Goal: Task Accomplishment & Management: Manage account settings

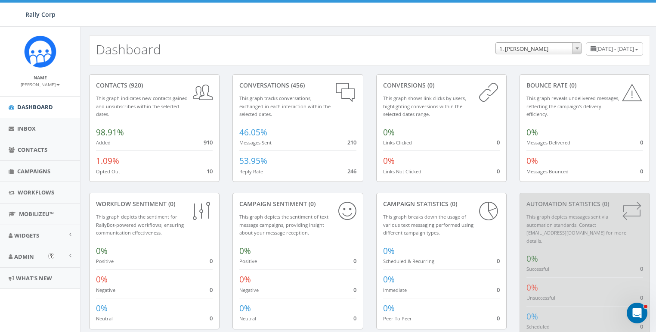
click at [17, 248] on link "Admin" at bounding box center [40, 256] width 80 height 21
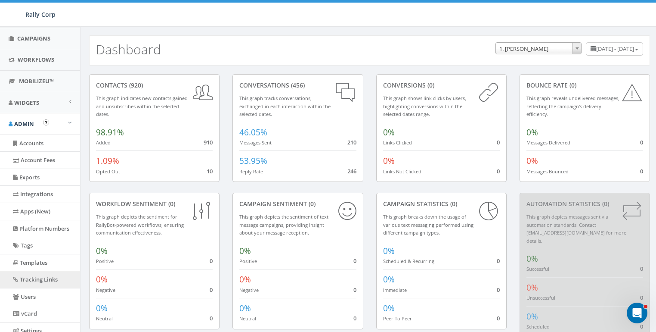
scroll to position [133, 0]
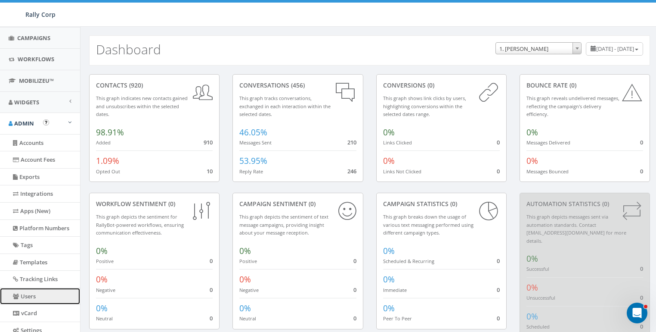
click at [35, 291] on link "Users" at bounding box center [40, 296] width 80 height 17
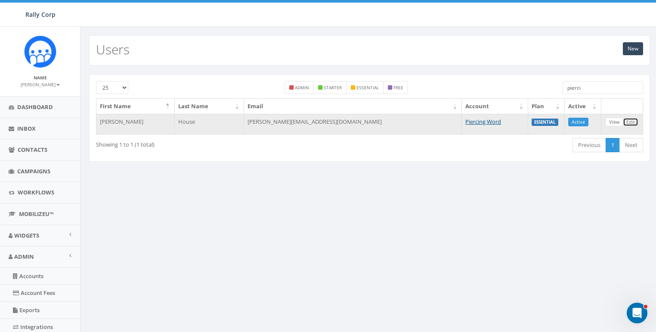
click at [635, 122] on link "Edit" at bounding box center [631, 122] width 16 height 9
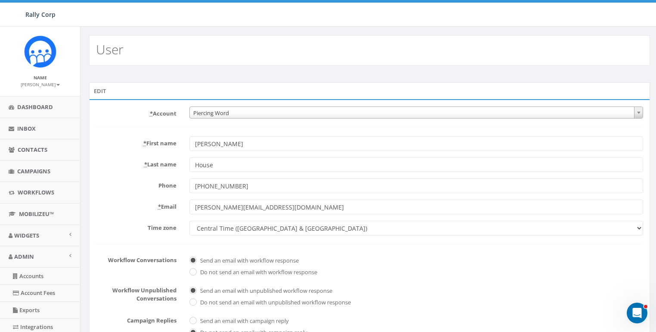
click at [115, 131] on form "* Account 10,000 Degrees 10 CAN, Inc. 180 Skate 1. James Martin 2Life Communiti…" at bounding box center [369, 252] width 547 height 293
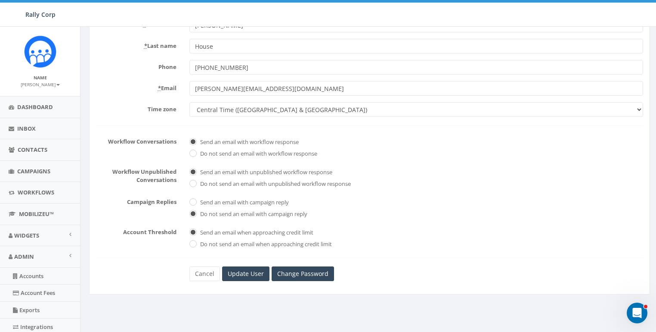
scroll to position [184, 0]
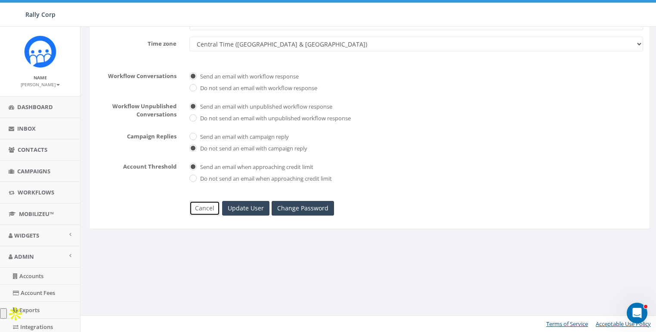
click at [196, 205] on link "Cancel" at bounding box center [204, 208] width 31 height 15
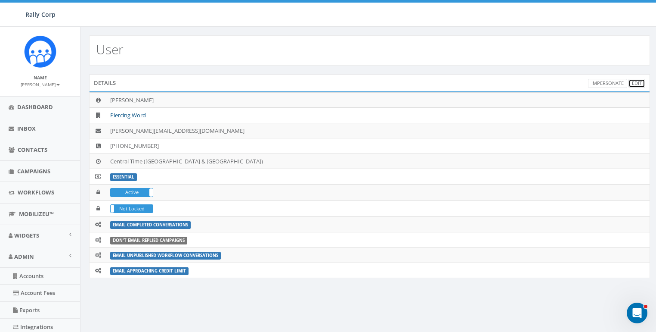
click at [638, 82] on link "Edit" at bounding box center [637, 83] width 17 height 9
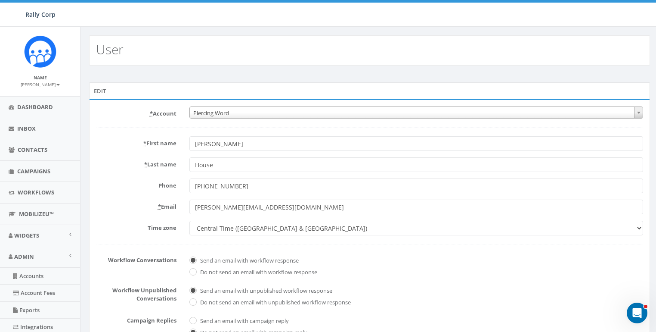
click at [231, 64] on div "User" at bounding box center [369, 50] width 561 height 30
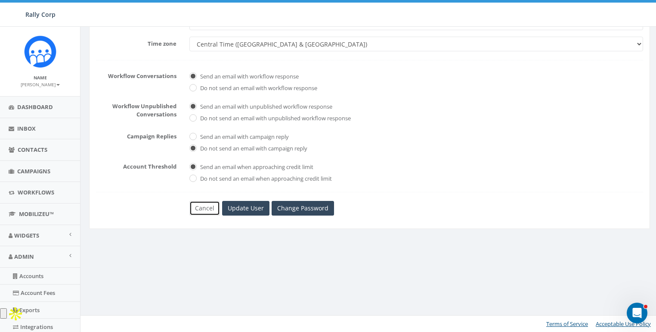
click at [210, 212] on link "Cancel" at bounding box center [204, 208] width 31 height 15
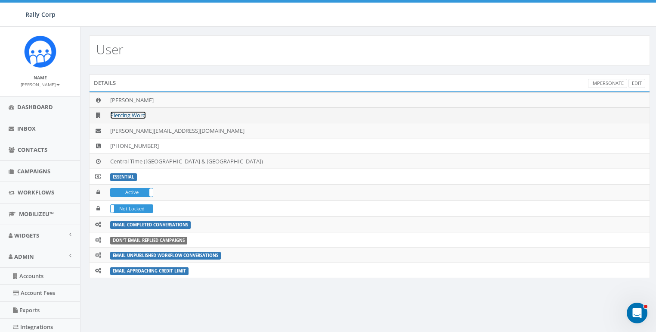
click at [124, 116] on link "Piercing Word" at bounding box center [128, 115] width 36 height 8
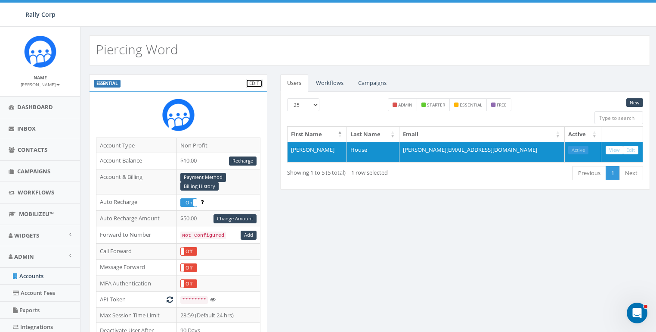
click at [250, 81] on link "Edit" at bounding box center [254, 83] width 17 height 9
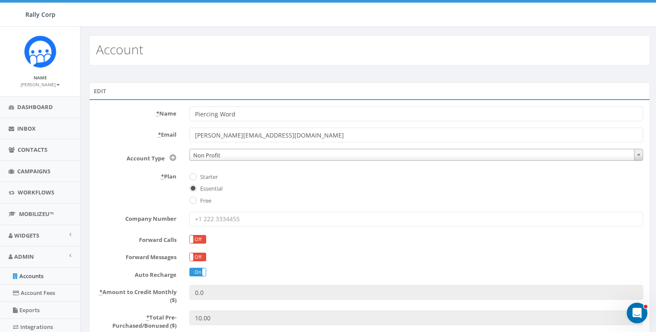
click at [207, 178] on label "Starter" at bounding box center [208, 177] width 20 height 9
click at [195, 178] on input "Starter" at bounding box center [192, 177] width 6 height 6
radio input "true"
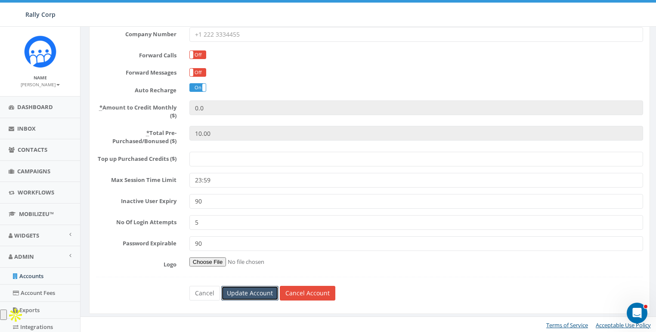
click at [241, 292] on input "Update Account" at bounding box center [249, 293] width 57 height 15
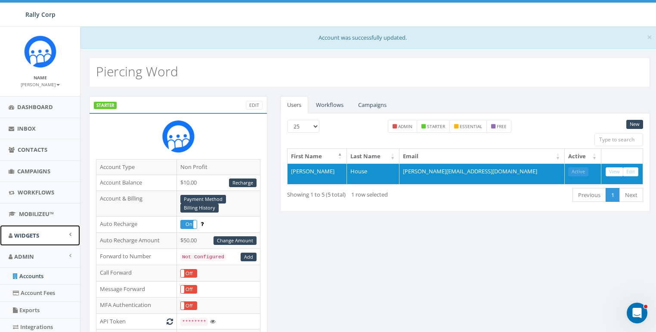
click at [45, 230] on link "Widgets" at bounding box center [40, 235] width 80 height 21
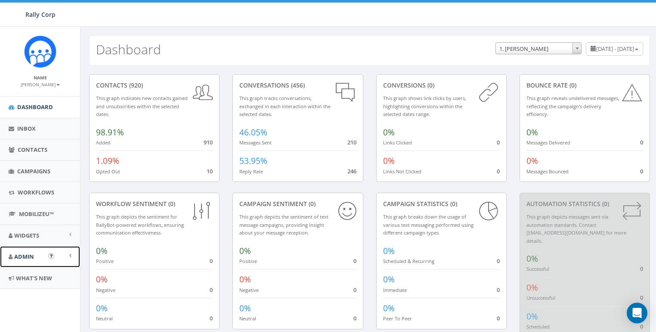
click at [15, 253] on span "Admin" at bounding box center [24, 256] width 20 height 8
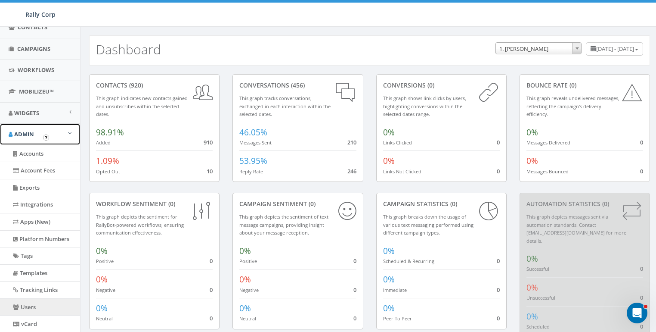
scroll to position [124, 0]
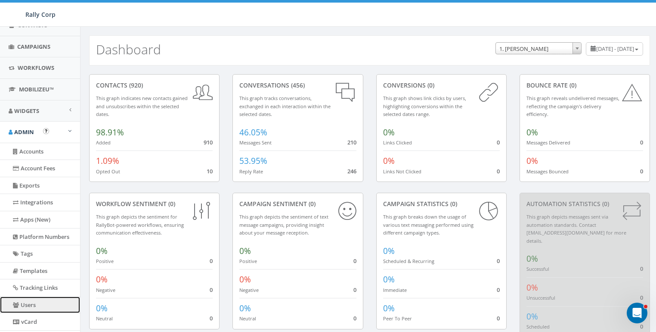
click at [22, 304] on link "Users" at bounding box center [40, 304] width 80 height 17
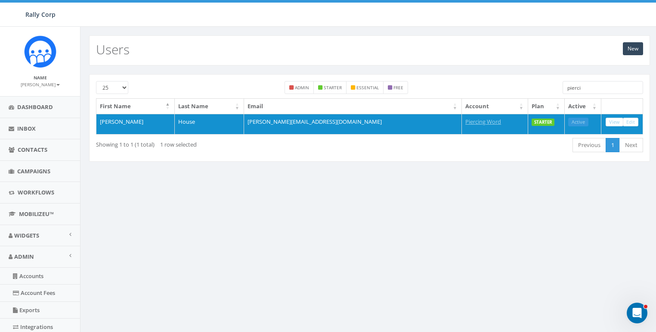
click at [595, 90] on input "pierci" at bounding box center [603, 87] width 81 height 13
paste input "[PERSON_NAME][EMAIL_ADDRESS][PERSON_NAME][DOMAIN_NAME]"
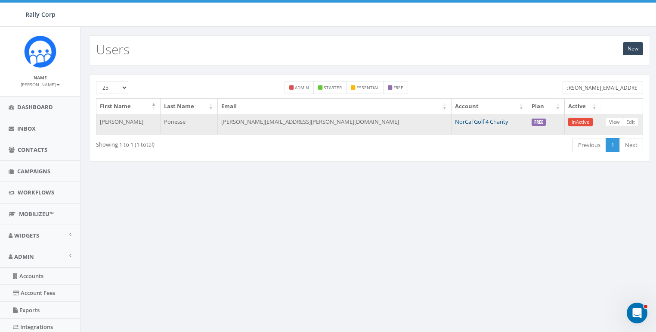
type input "[PERSON_NAME][EMAIL_ADDRESS][PERSON_NAME][DOMAIN_NAME]"
click at [466, 120] on link "NorCal Golf 4 Charity" at bounding box center [481, 122] width 53 height 8
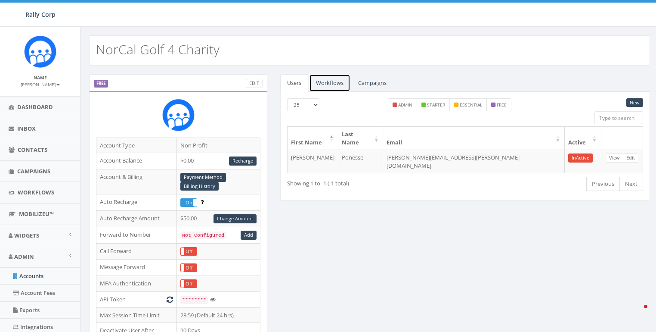
click at [333, 81] on link "Workflows" at bounding box center [329, 83] width 41 height 18
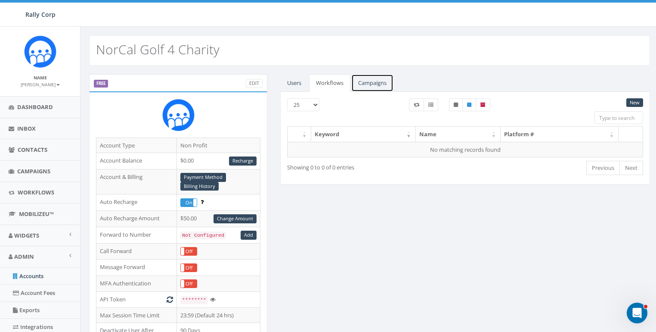
click at [376, 81] on link "Campaigns" at bounding box center [372, 83] width 42 height 18
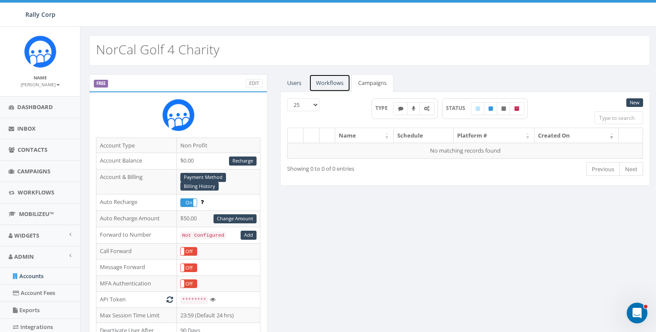
click at [345, 81] on link "Workflows" at bounding box center [329, 83] width 41 height 18
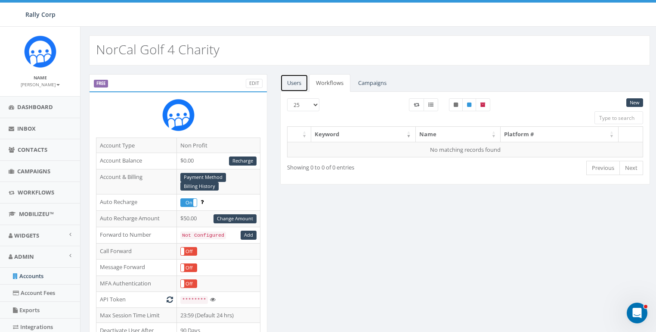
click at [301, 81] on link "Users" at bounding box center [294, 83] width 28 height 18
